Goal: Information Seeking & Learning: Learn about a topic

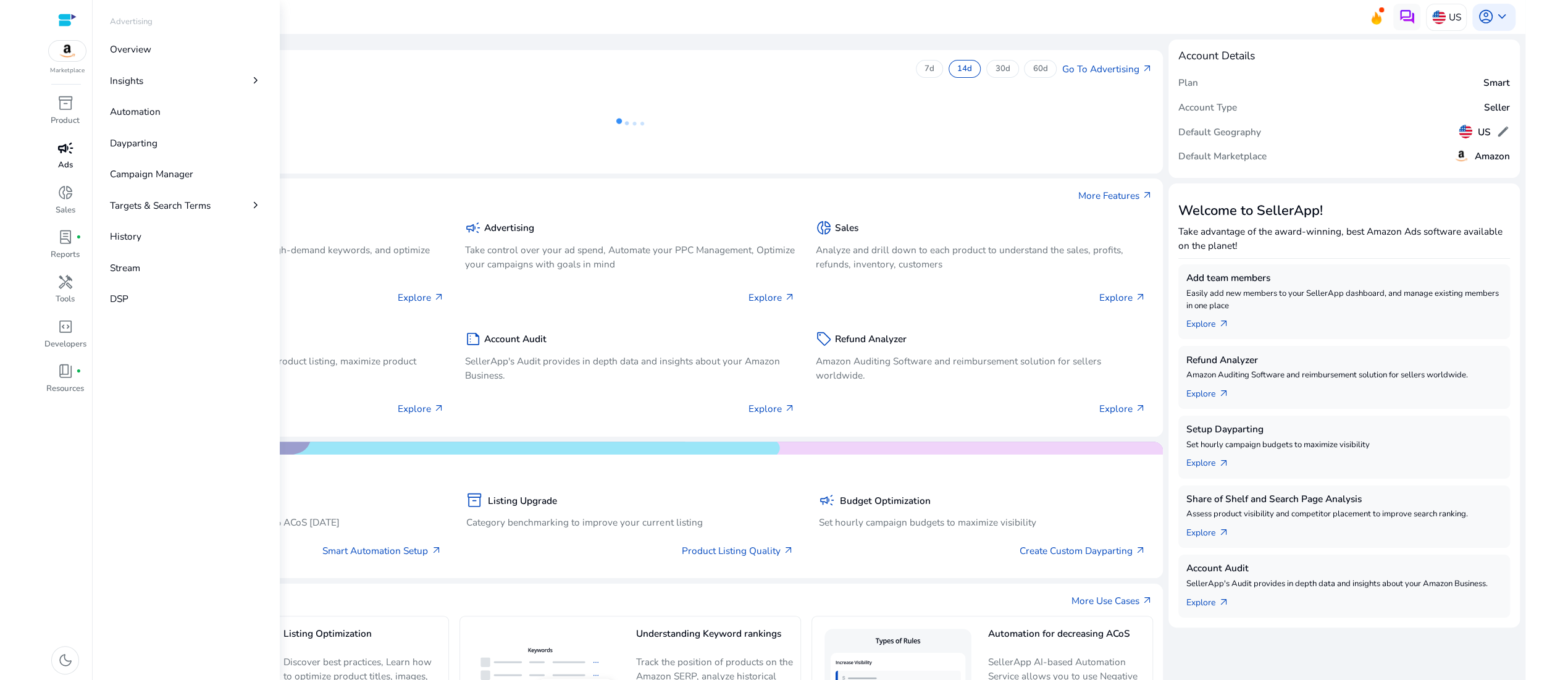
click at [59, 172] on p "Ads" at bounding box center [65, 165] width 15 height 13
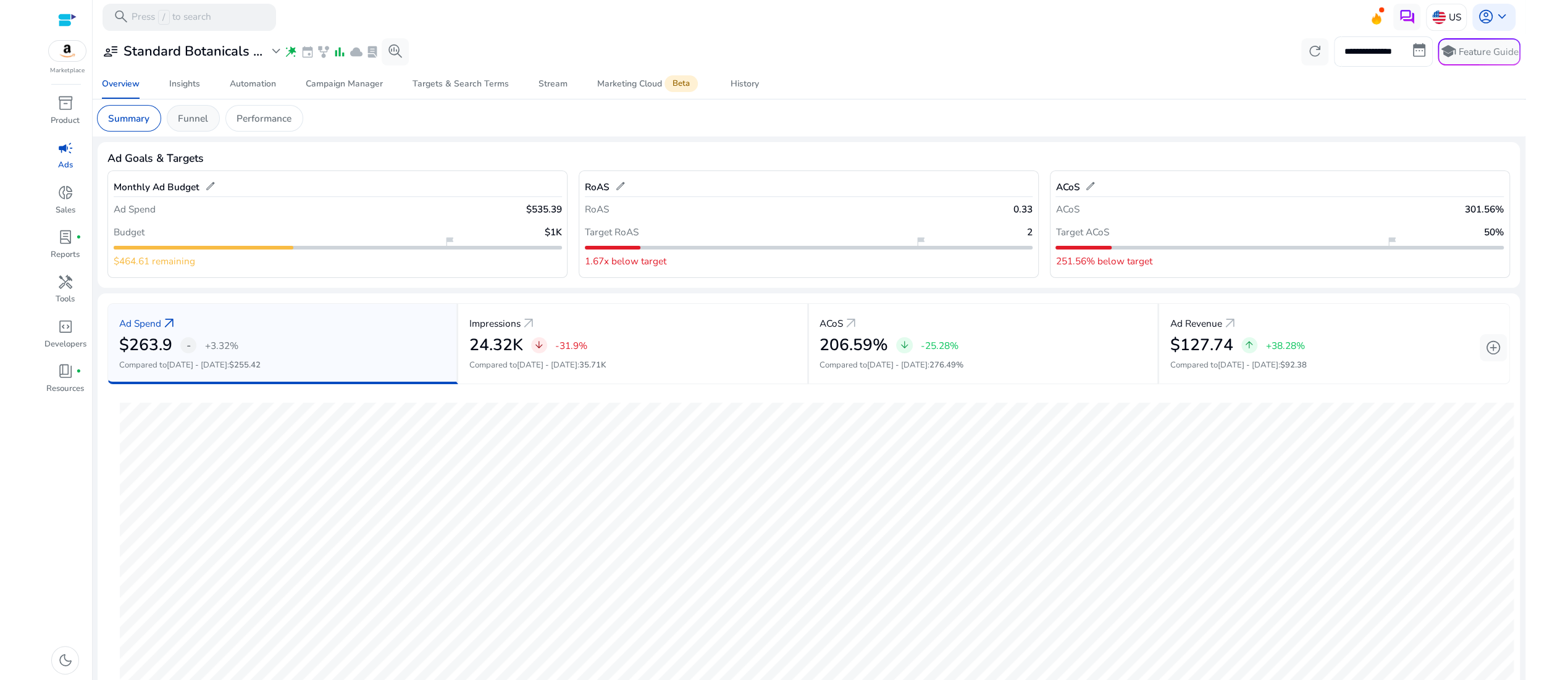
click at [208, 125] on p "Funnel" at bounding box center [193, 118] width 30 height 14
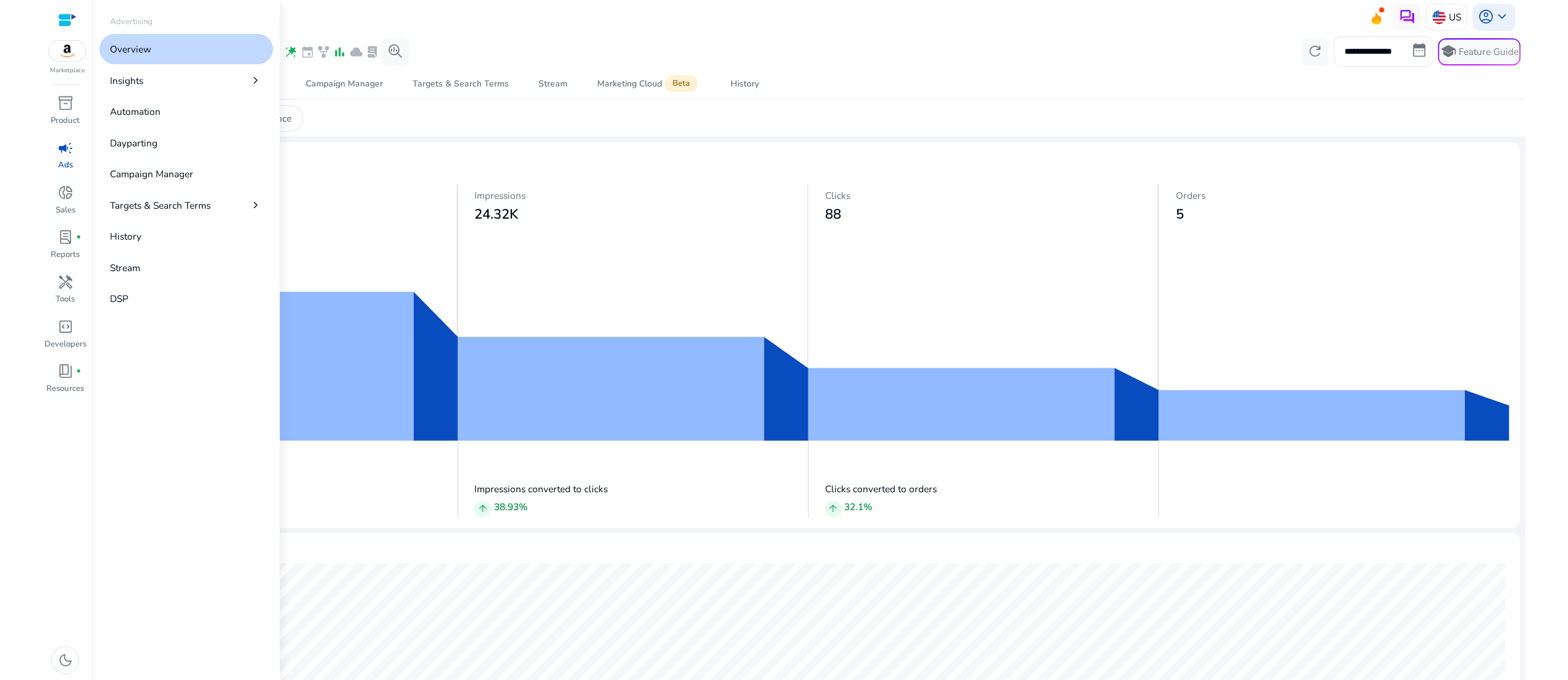
click at [58, 156] on span "campaign" at bounding box center [65, 148] width 16 height 16
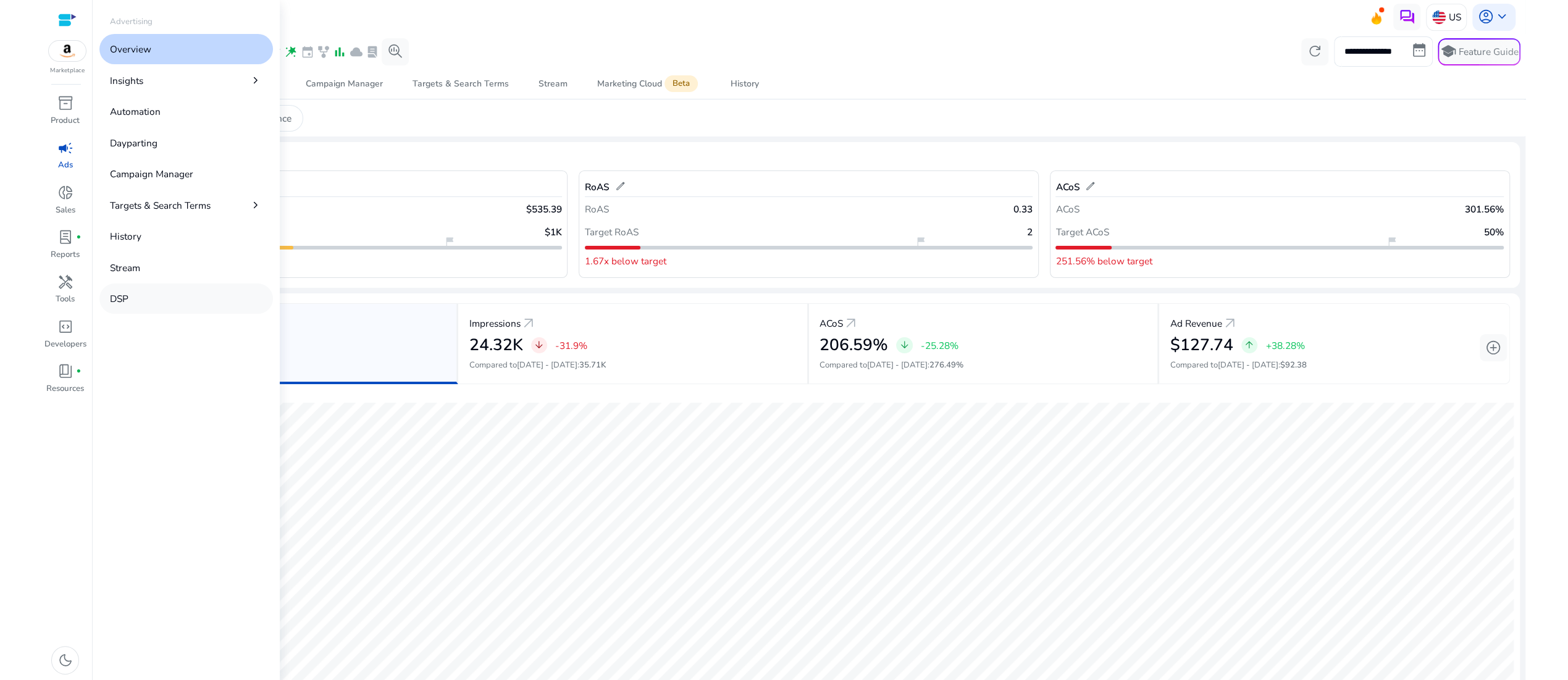
drag, startPoint x: 104, startPoint y: 110, endPoint x: 199, endPoint y: 456, distance: 358.8
click at [199, 314] on div "Overview Insights chevron_right Automation Dayparting Campaign Manager Targets …" at bounding box center [186, 173] width 174 height 280
copy div "Insights chevron_right Automation Dayparting Campaign Manager Targets & Search …"
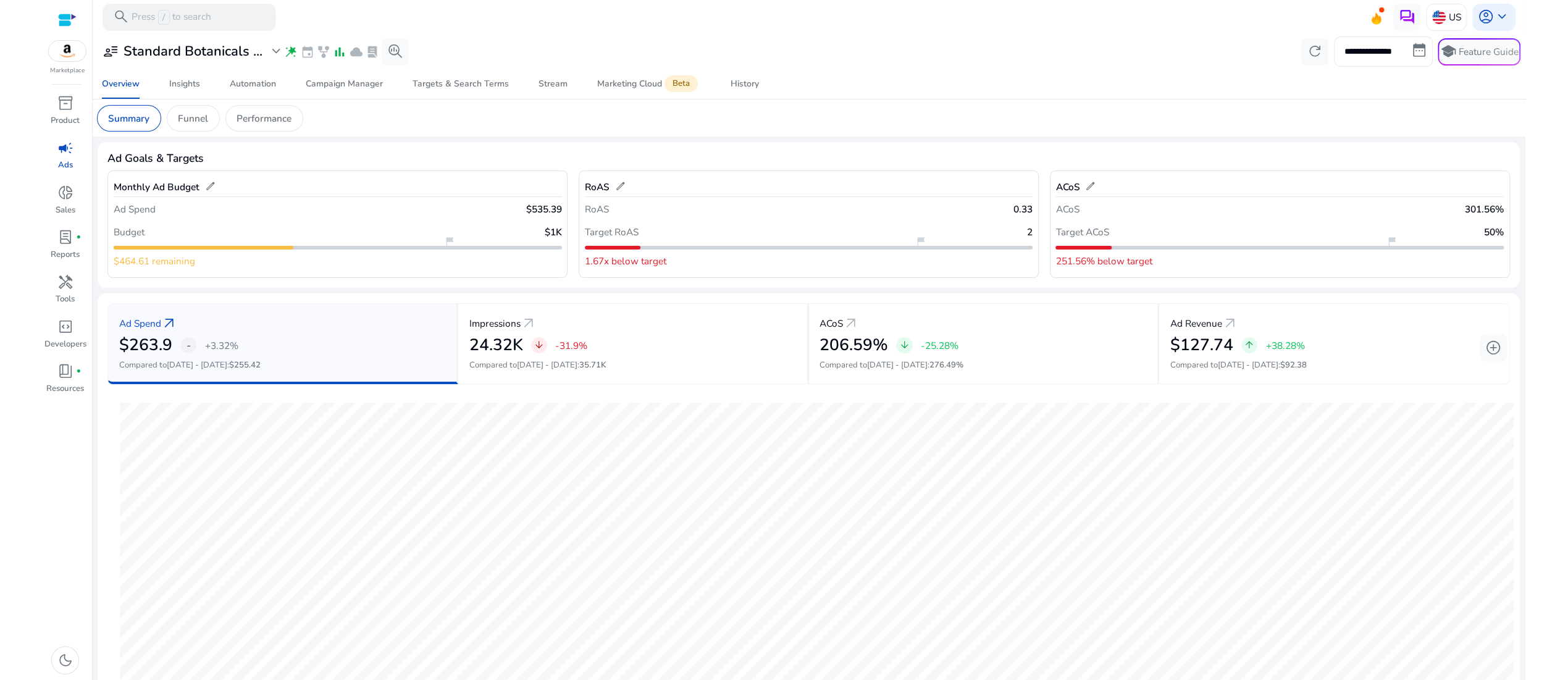
click at [15, 250] on html "**********" at bounding box center [784, 340] width 1568 height 680
click at [57, 156] on span "campaign" at bounding box center [65, 148] width 16 height 16
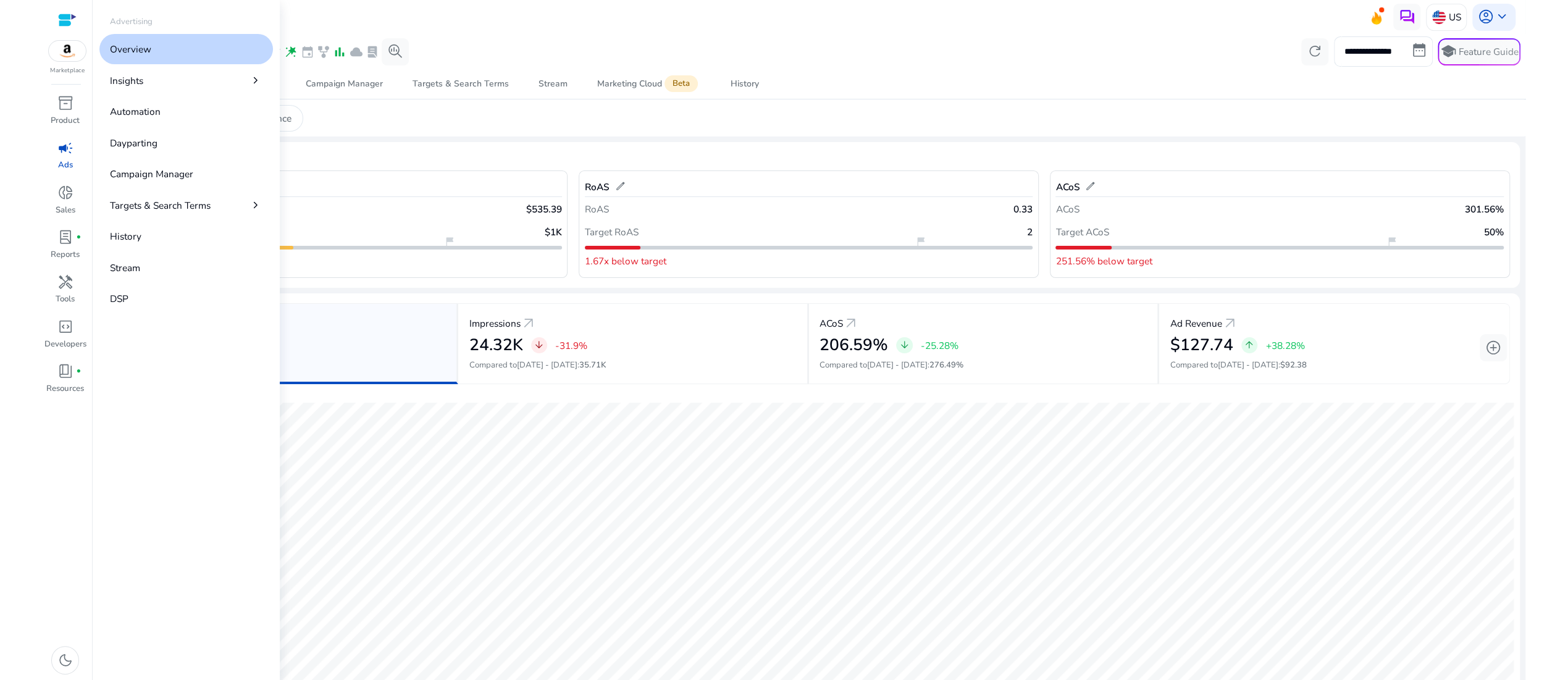
click at [67, 156] on span "campaign" at bounding box center [65, 148] width 16 height 16
click at [58, 156] on span "campaign" at bounding box center [65, 148] width 16 height 16
